Goal: Book appointment/travel/reservation

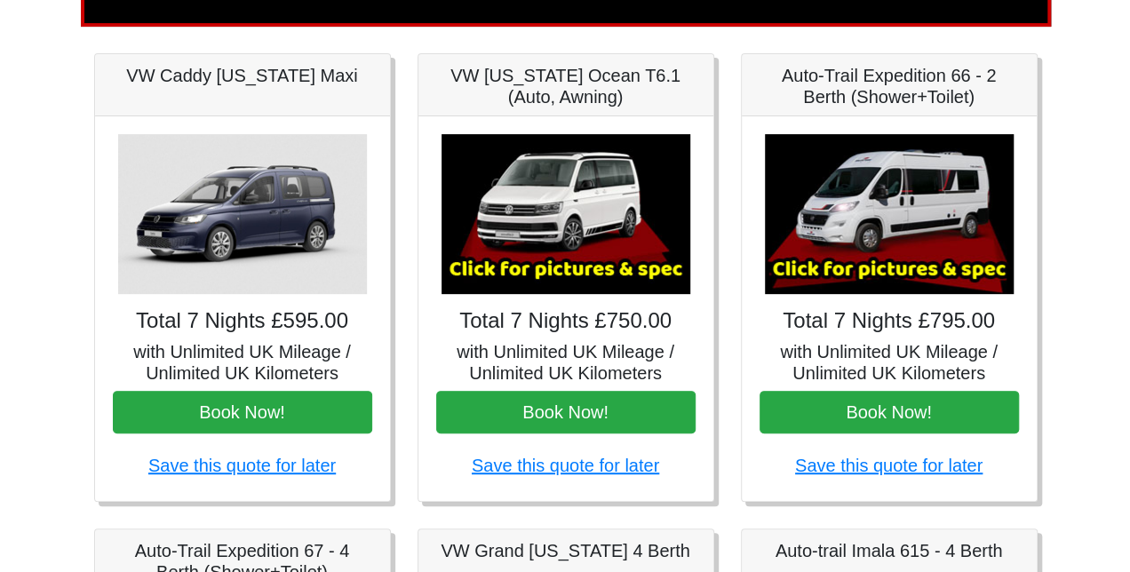
scroll to position [235, 0]
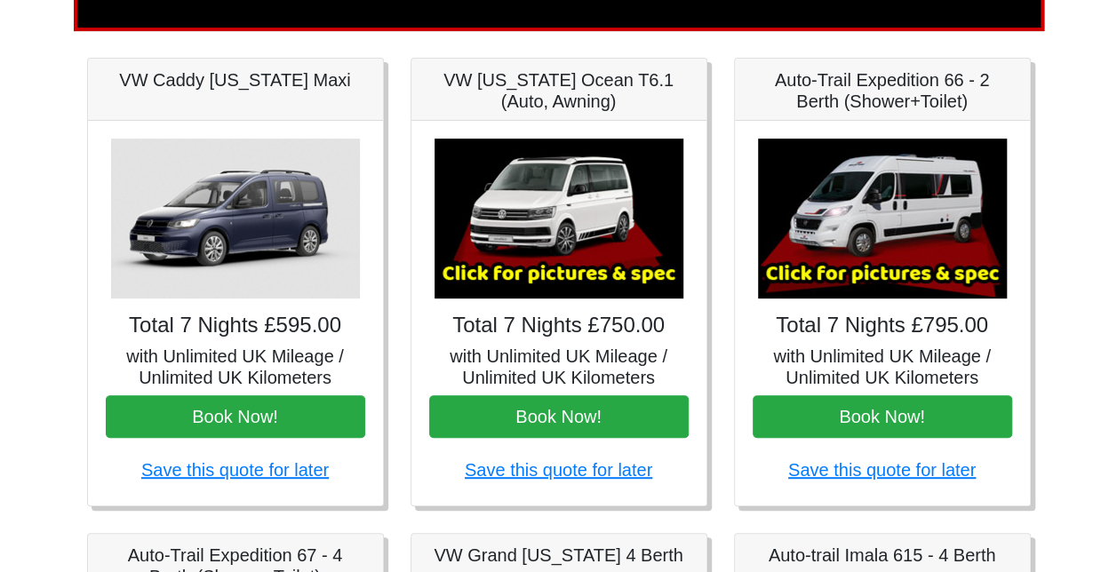
click at [832, 197] on img at bounding box center [882, 219] width 249 height 160
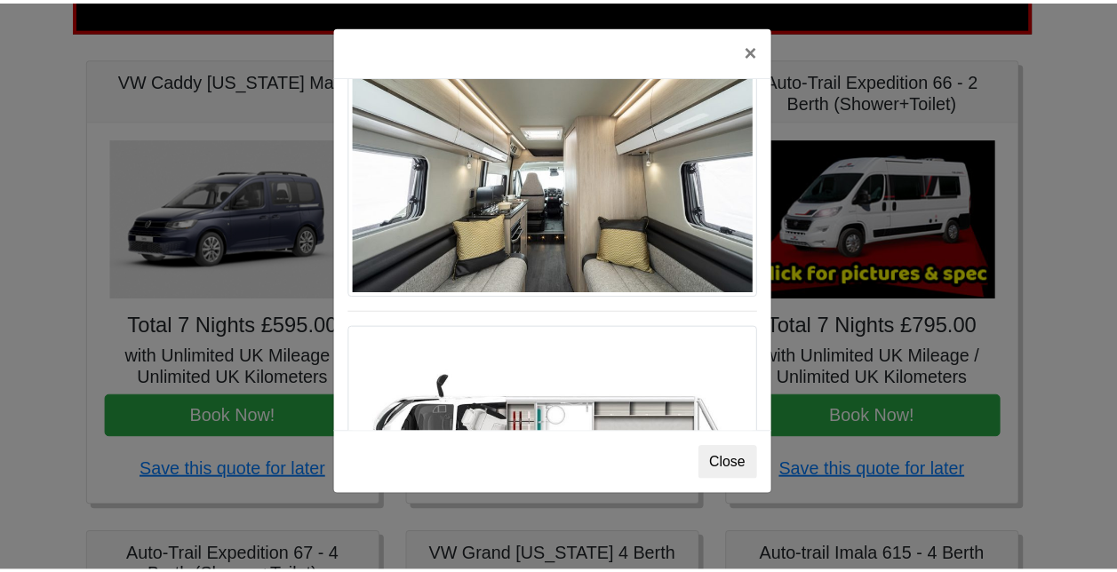
scroll to position [914, 0]
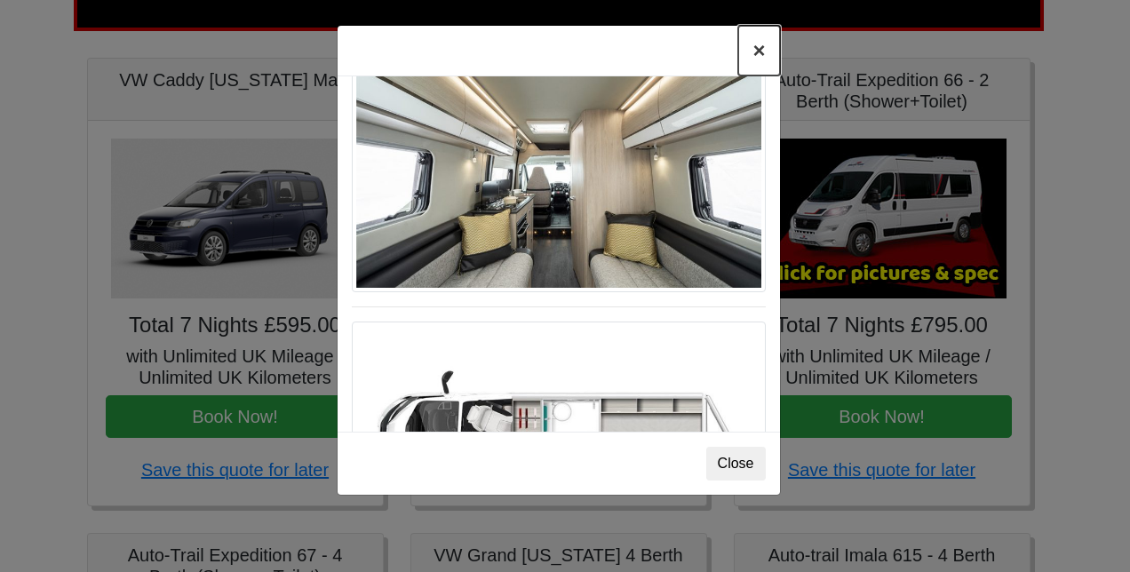
click at [755, 59] on button "×" at bounding box center [759, 51] width 41 height 50
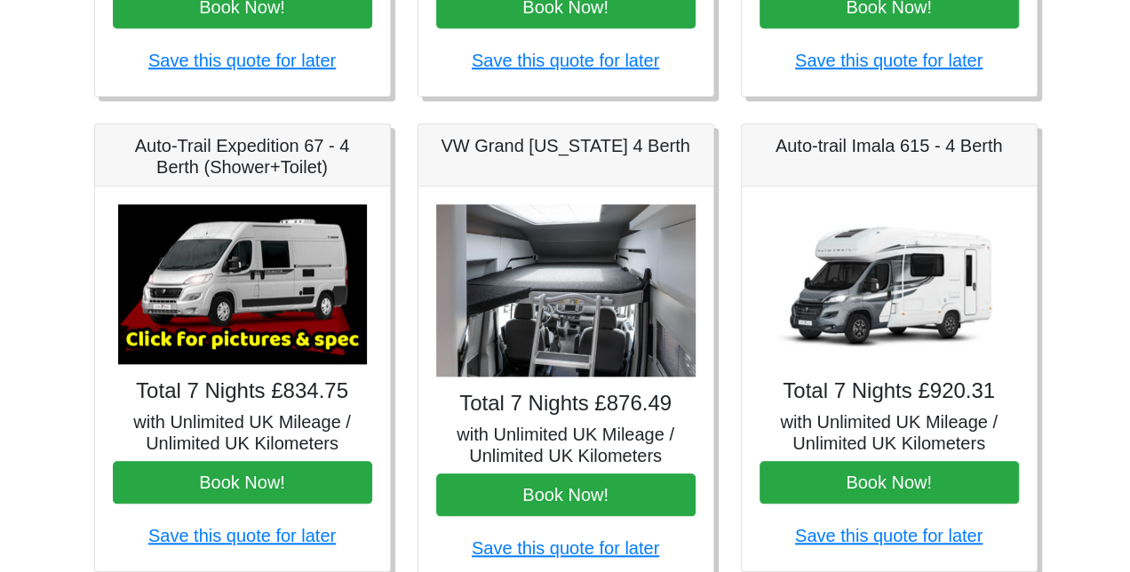
scroll to position [649, 0]
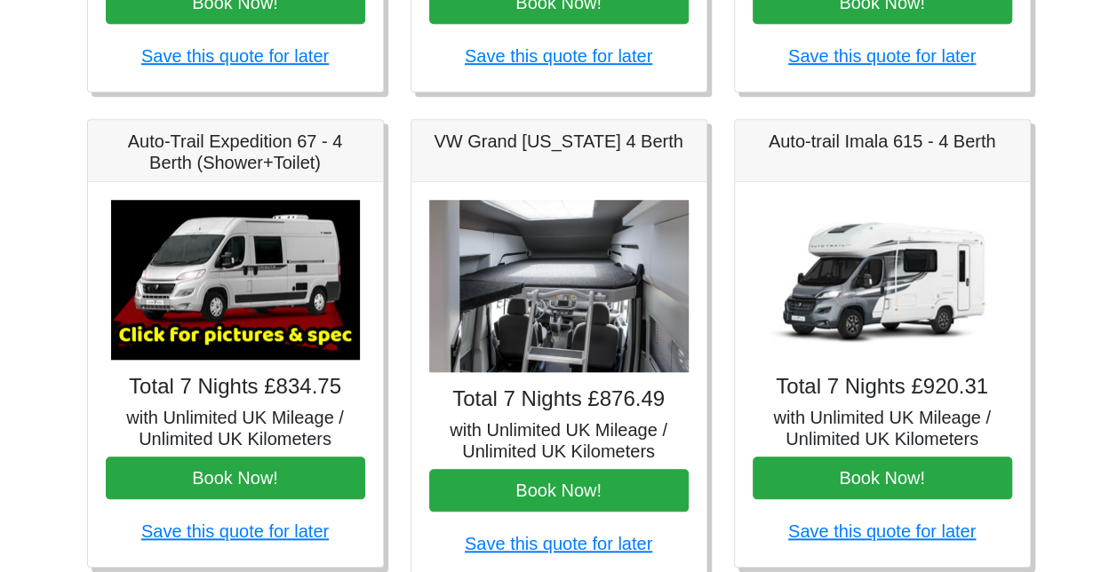
click at [257, 290] on img at bounding box center [235, 280] width 249 height 160
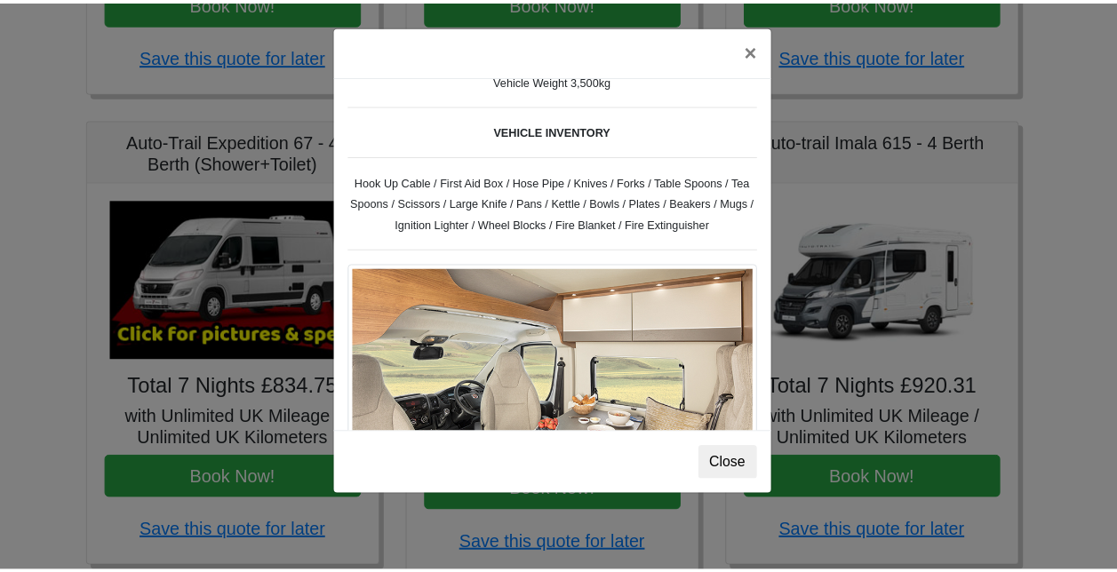
scroll to position [0, 0]
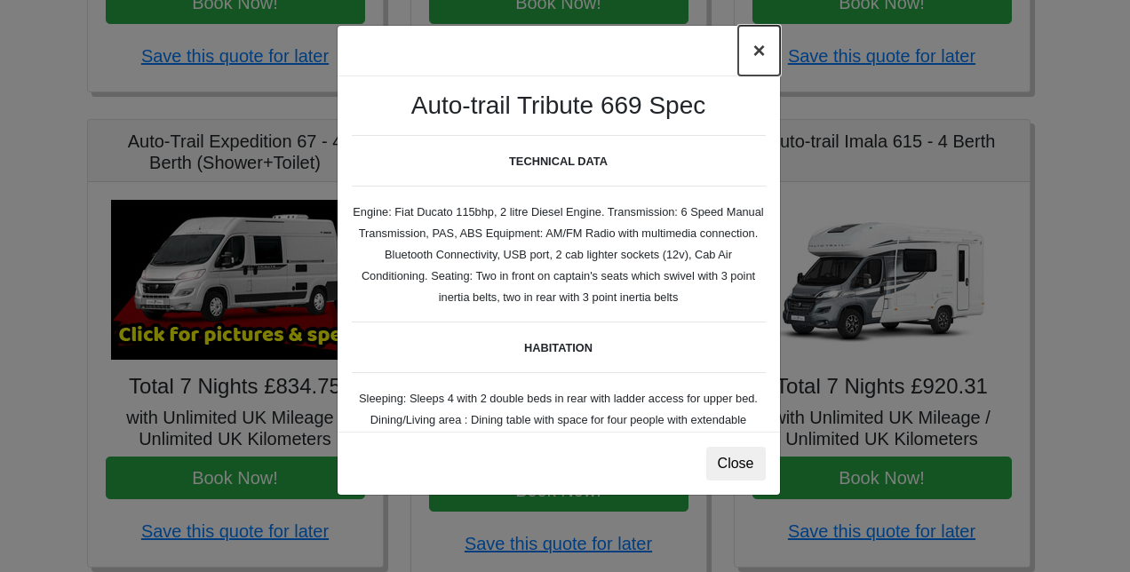
click at [759, 43] on button "×" at bounding box center [759, 51] width 41 height 50
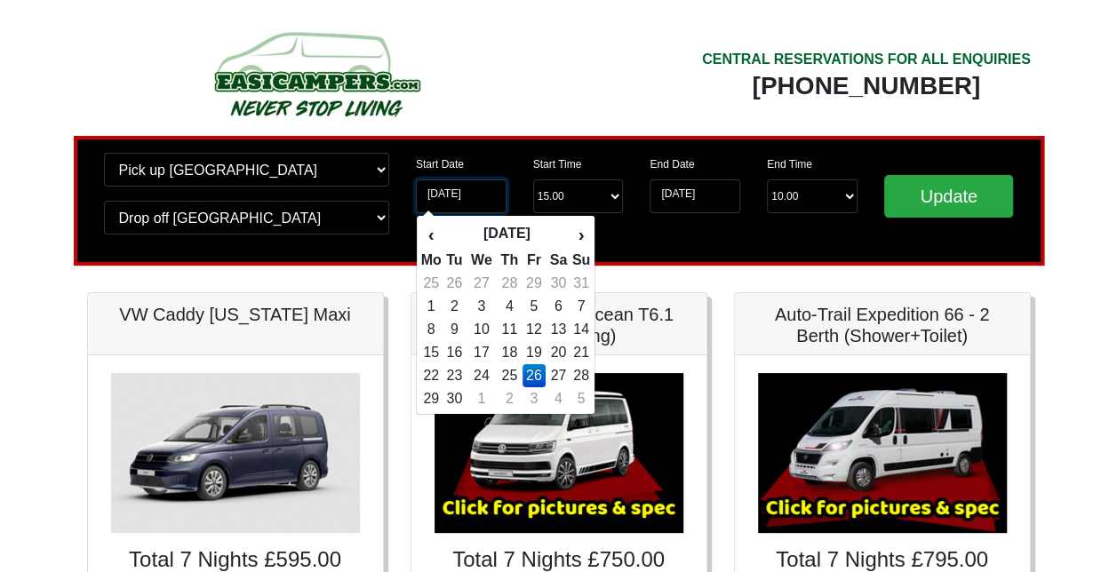
click at [464, 192] on input "26-09-2025" at bounding box center [461, 197] width 91 height 34
click at [587, 239] on th "›" at bounding box center [581, 235] width 20 height 30
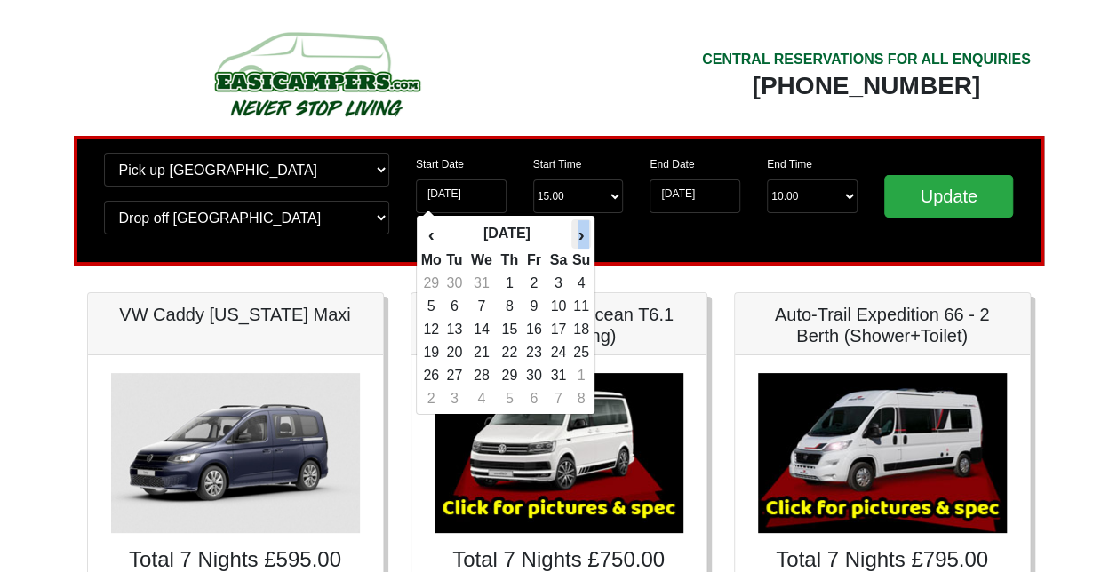
click at [587, 239] on th "›" at bounding box center [581, 235] width 20 height 30
click at [478, 354] on td "20" at bounding box center [482, 352] width 30 height 23
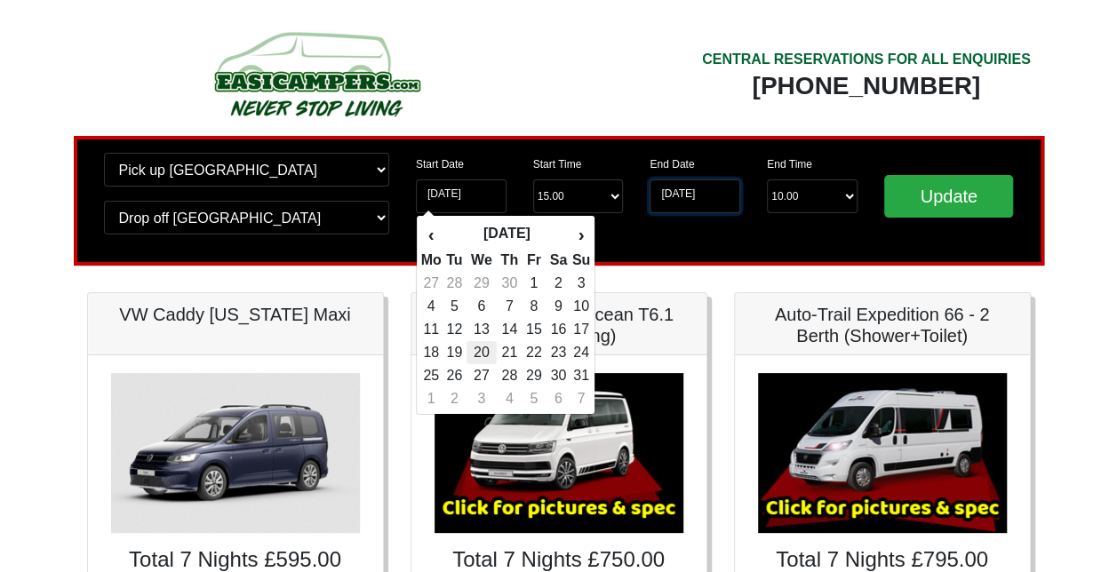
type input "[DATE]"
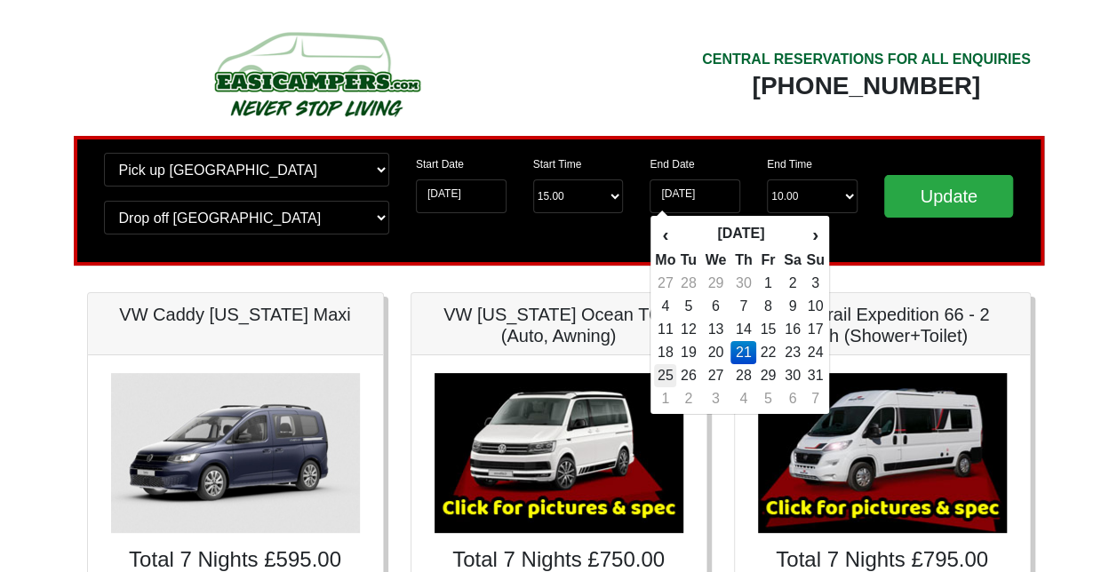
click at [665, 382] on td "25" at bounding box center [665, 375] width 22 height 23
type input "[DATE]"
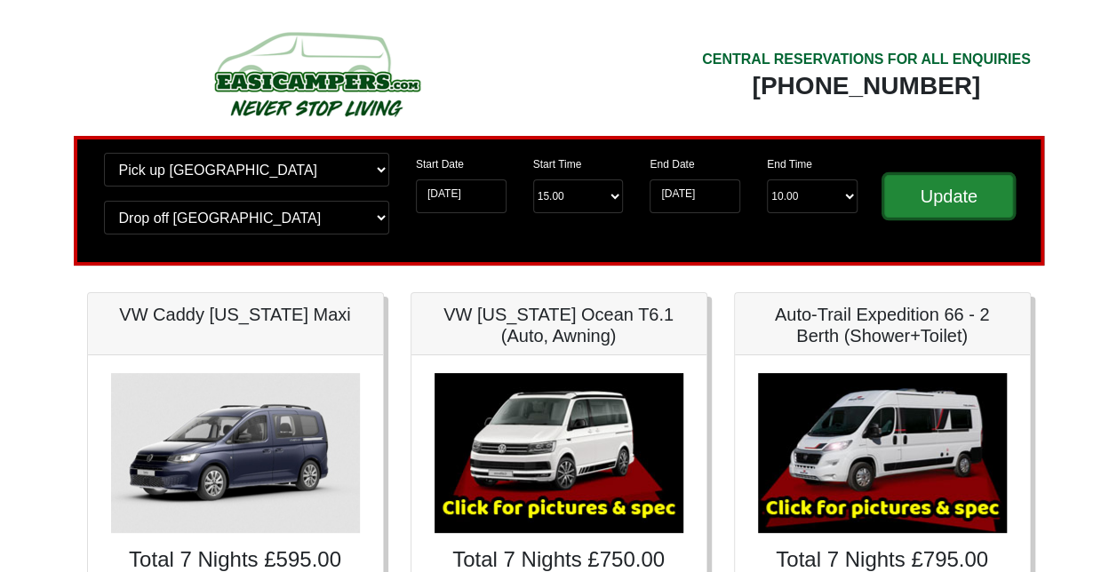
click at [970, 201] on input "Update" at bounding box center [949, 196] width 130 height 43
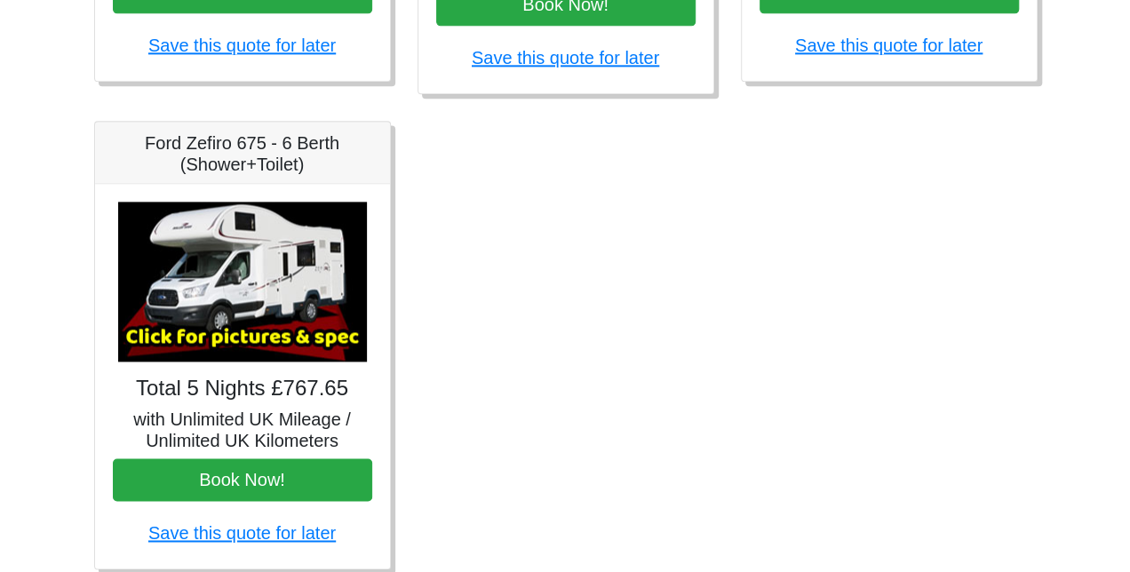
scroll to position [1133, 0]
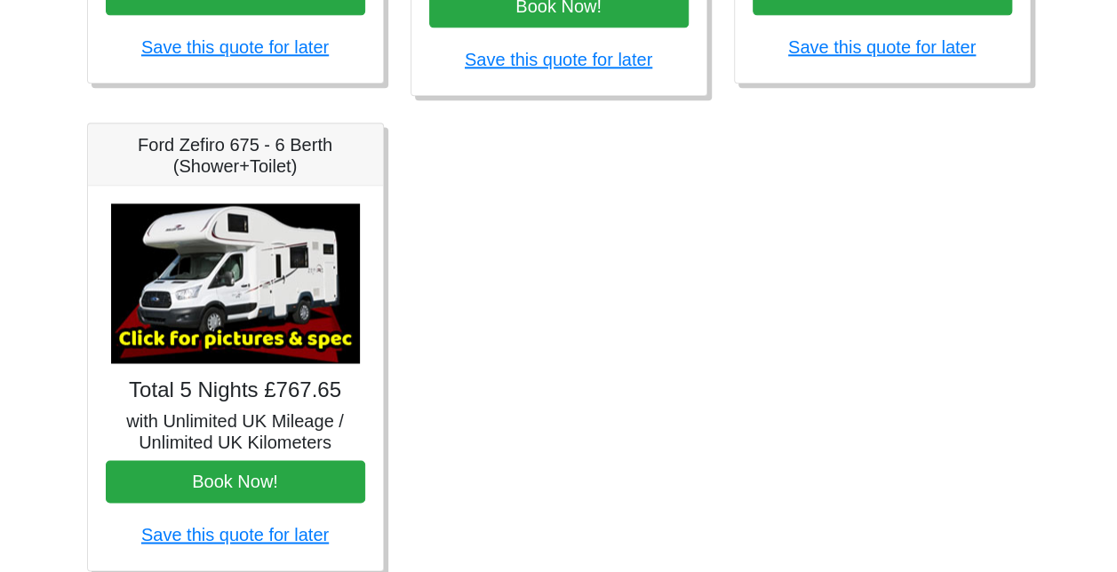
click at [234, 295] on img at bounding box center [235, 284] width 249 height 160
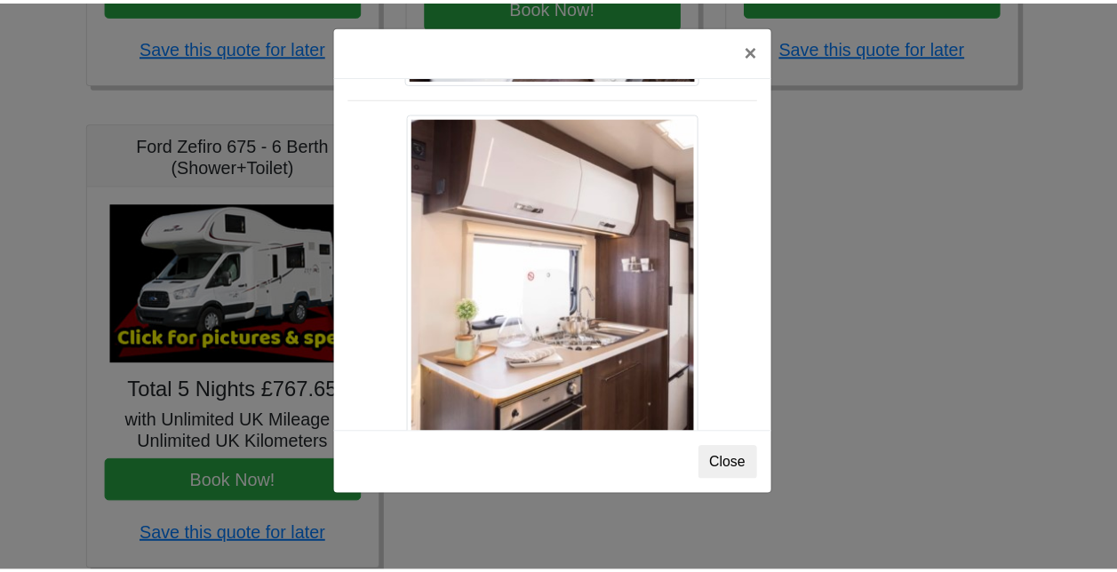
scroll to position [788, 0]
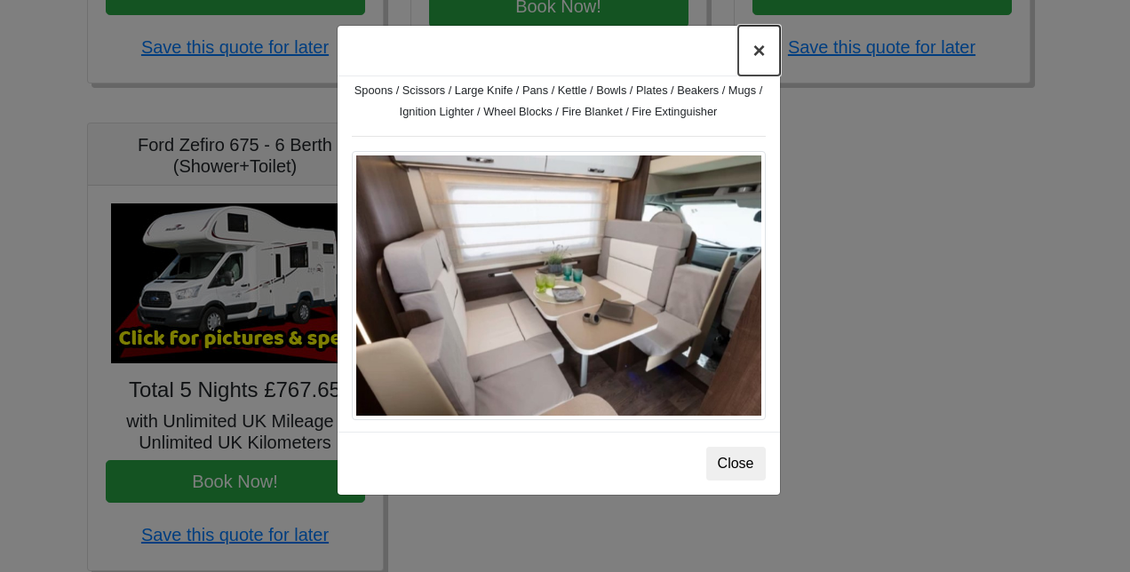
click at [762, 60] on button "×" at bounding box center [759, 51] width 41 height 50
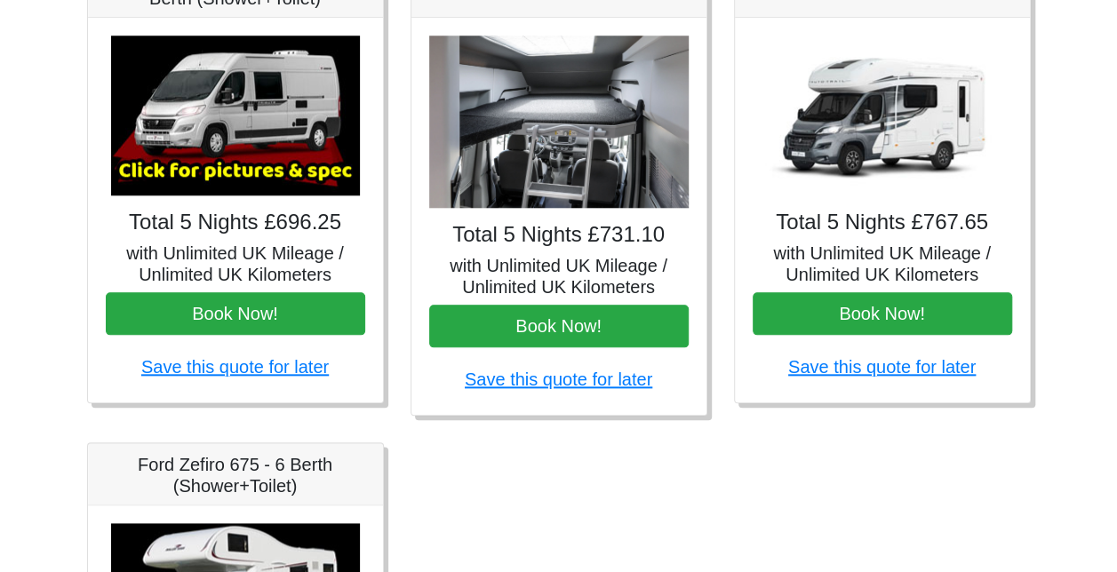
scroll to position [778, 0]
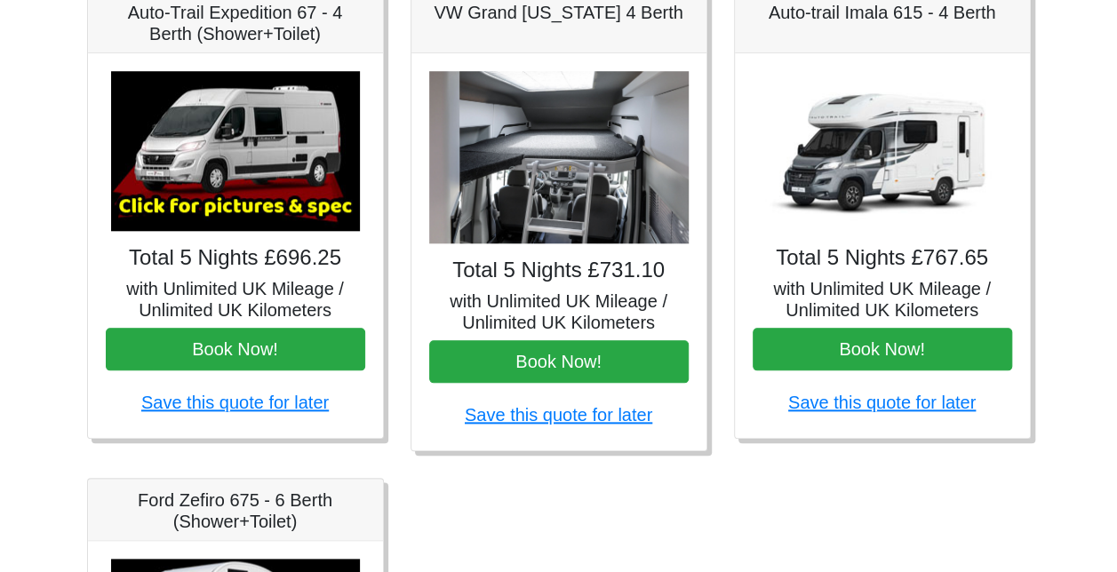
click at [878, 172] on img at bounding box center [882, 151] width 249 height 160
click at [910, 135] on img at bounding box center [882, 151] width 249 height 160
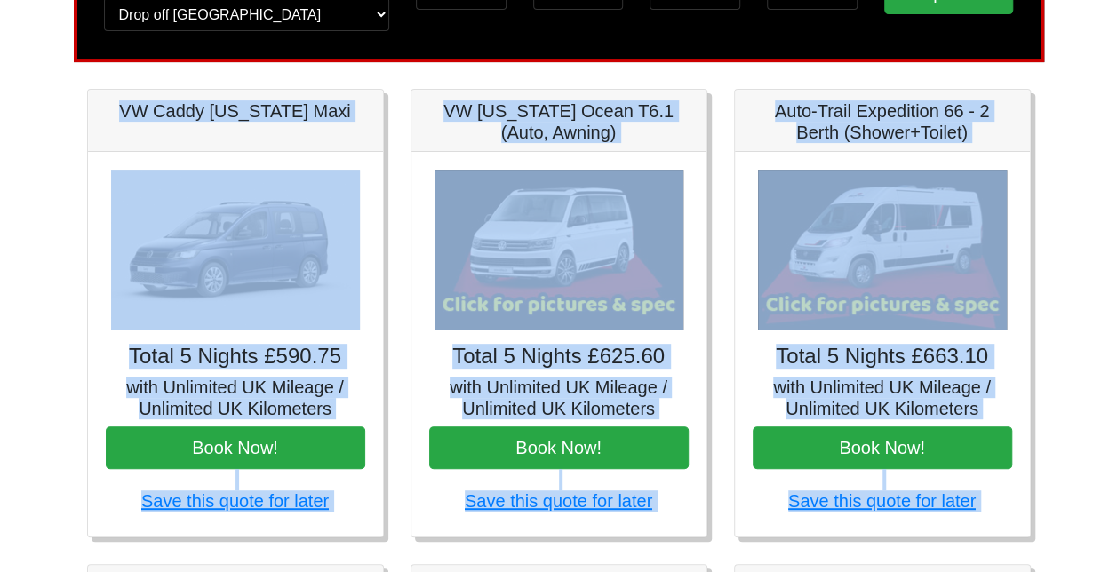
scroll to position [0, 0]
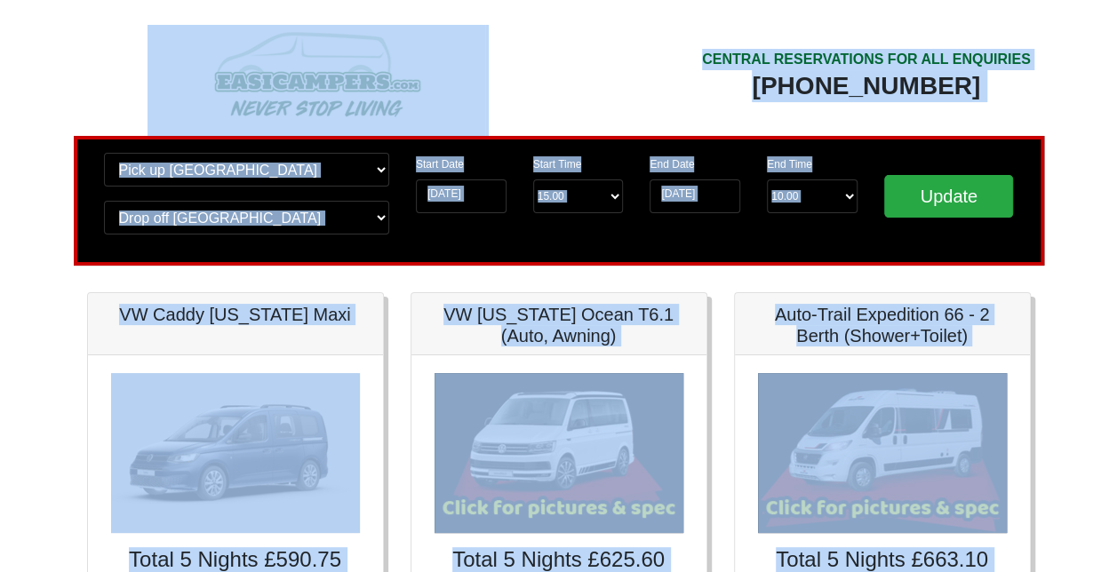
drag, startPoint x: 843, startPoint y: 304, endPoint x: 481, endPoint y: -92, distance: 537.2
click at [626, 76] on div "CENTRAL RESERVATIONS FOR ALL ENQUIRIES [PHONE_NUMBER]" at bounding box center [801, 80] width 485 height 111
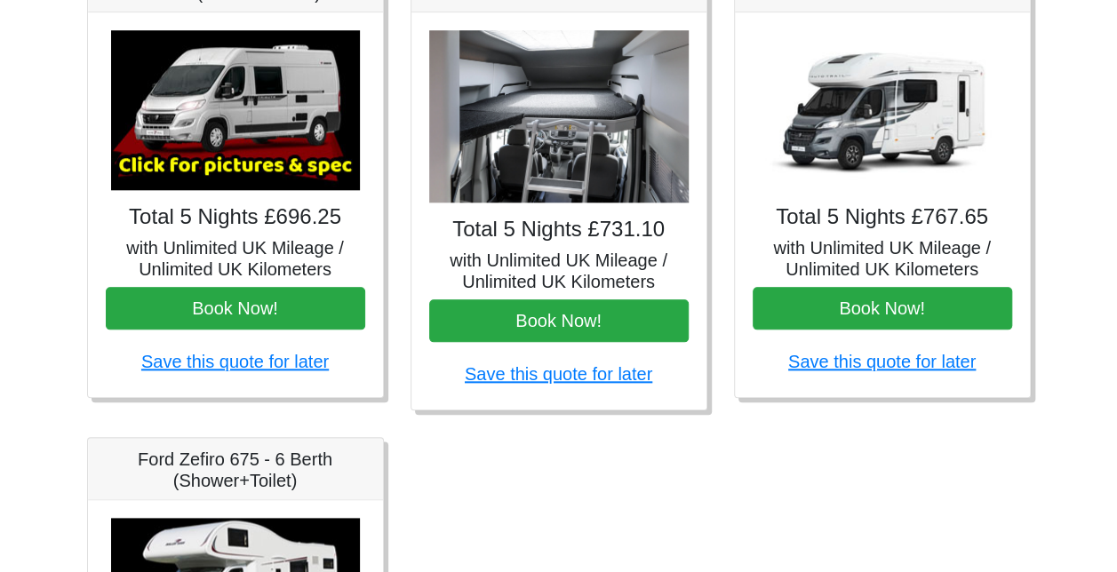
scroll to position [848, 0]
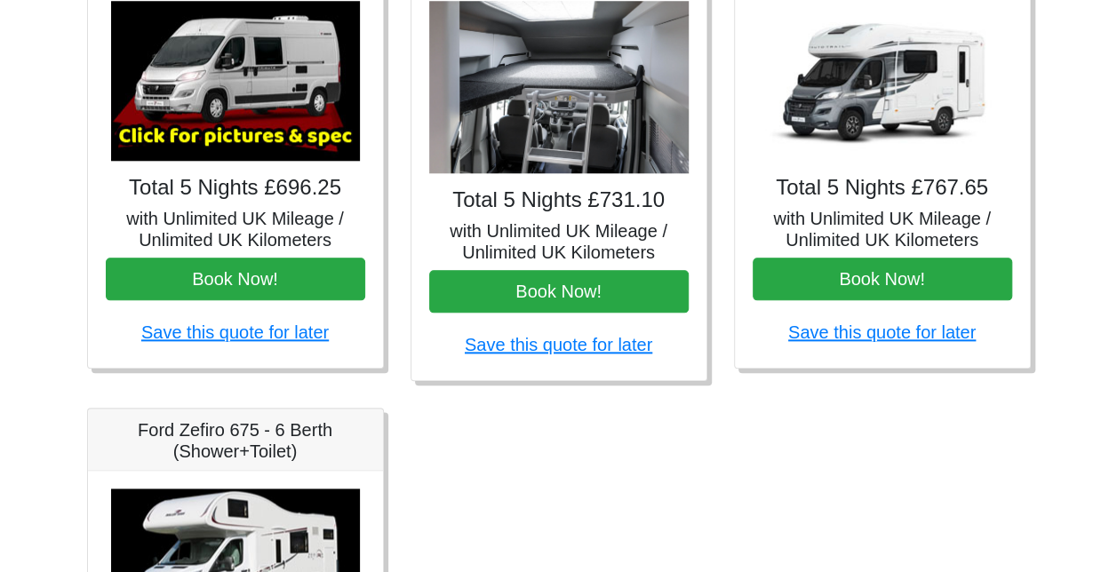
click at [580, 75] on img at bounding box center [559, 87] width 260 height 173
